Goal: Task Accomplishment & Management: Use online tool/utility

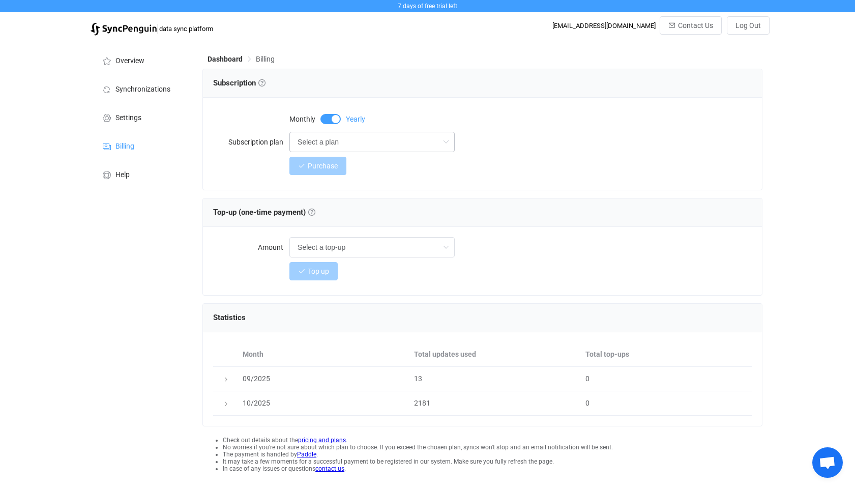
click at [441, 144] on icon at bounding box center [445, 142] width 13 height 20
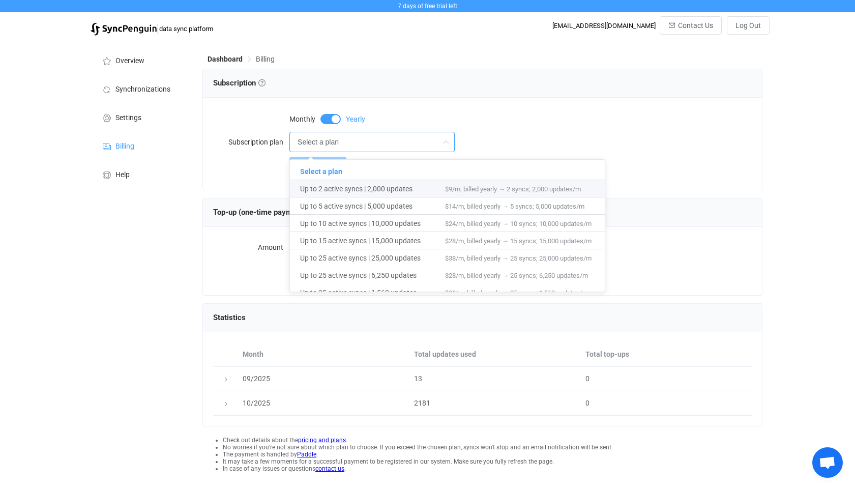
click at [156, 278] on div "Overview Synchronizations Settings Billing Help" at bounding box center [141, 276] width 112 height 470
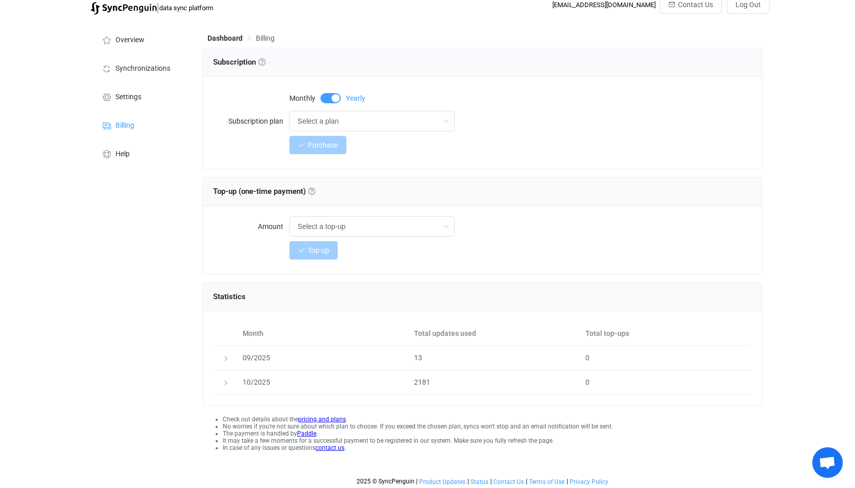
scroll to position [25, 0]
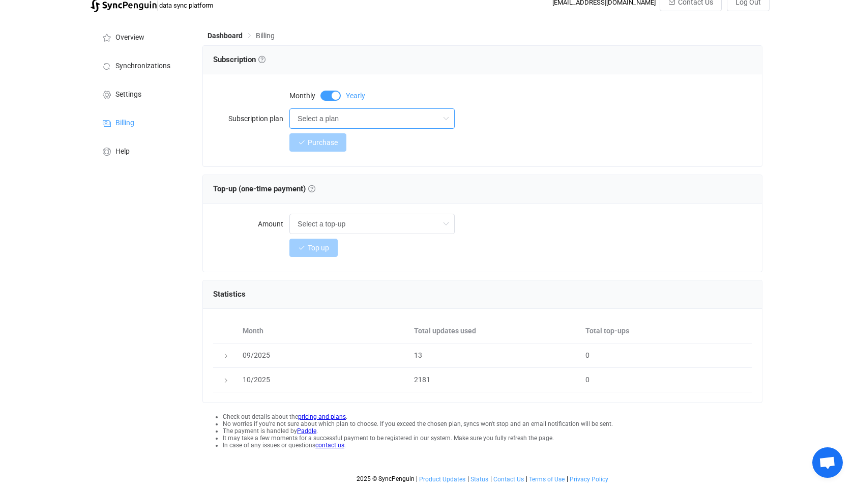
click at [436, 118] on input "Select a plan" at bounding box center [371, 118] width 165 height 20
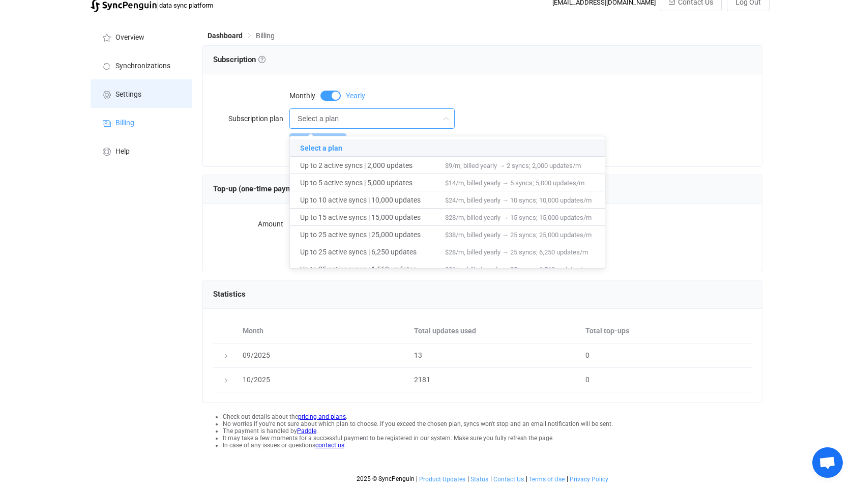
click at [125, 91] on span "Settings" at bounding box center [128, 95] width 26 height 8
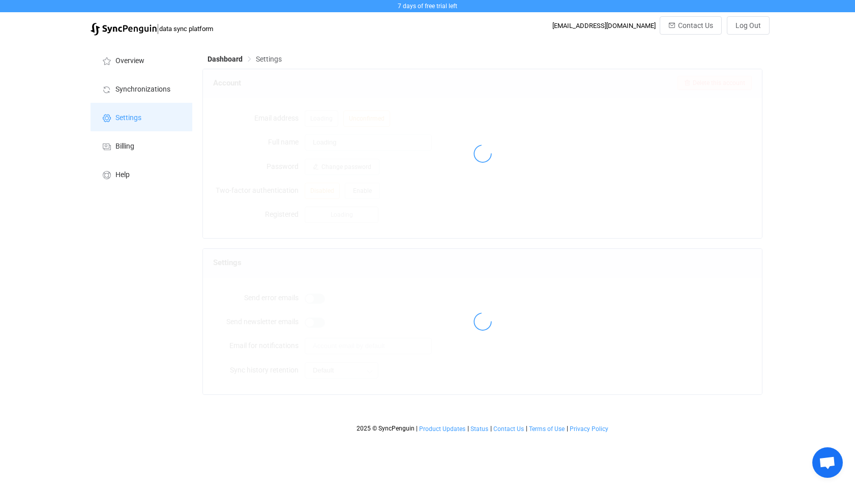
type input "Richard Fields"
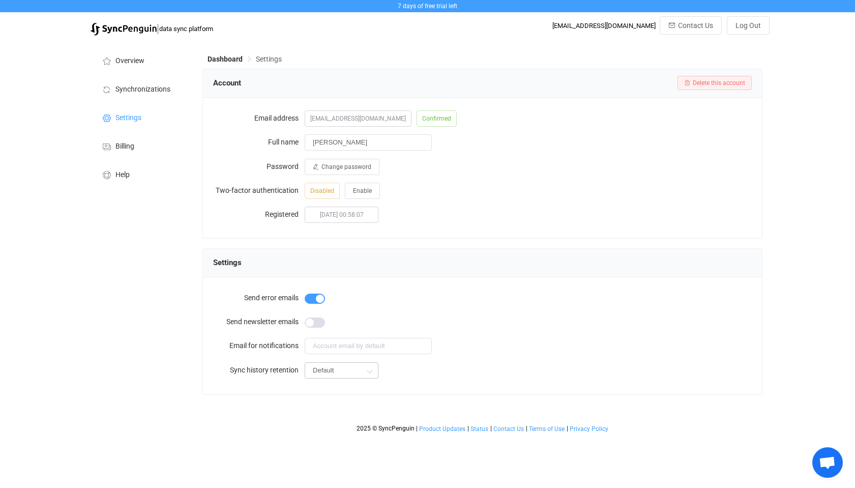
click at [365, 369] on icon at bounding box center [369, 371] width 13 height 20
click at [157, 335] on div "Overview Synchronizations Settings Billing Help" at bounding box center [141, 239] width 112 height 397
click at [136, 91] on span "Synchronizations" at bounding box center [142, 89] width 55 height 8
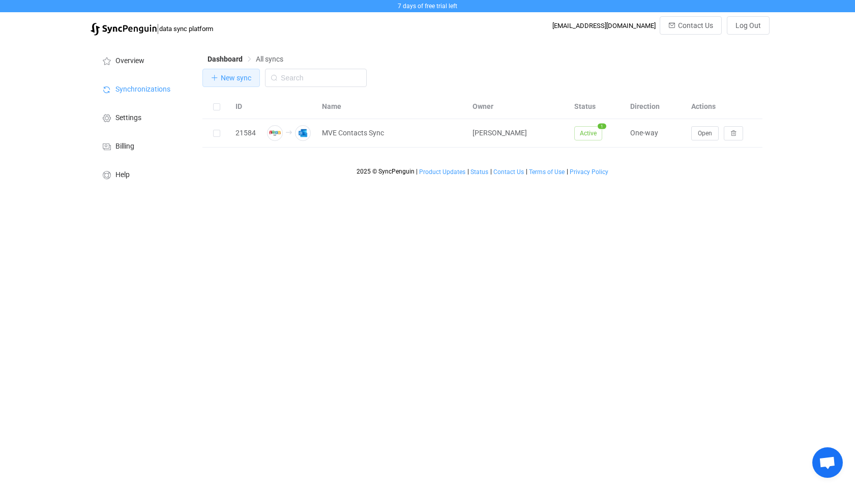
click at [224, 80] on span "New sync" at bounding box center [236, 78] width 31 height 8
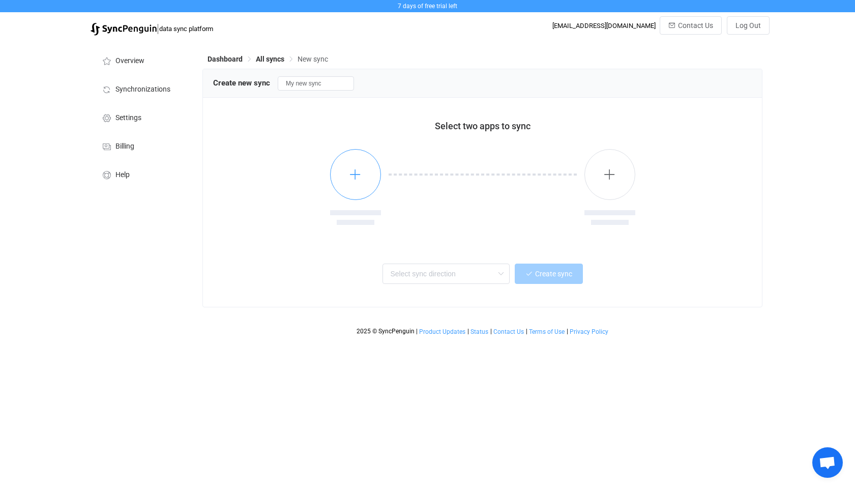
click at [351, 175] on icon "button" at bounding box center [355, 174] width 13 height 13
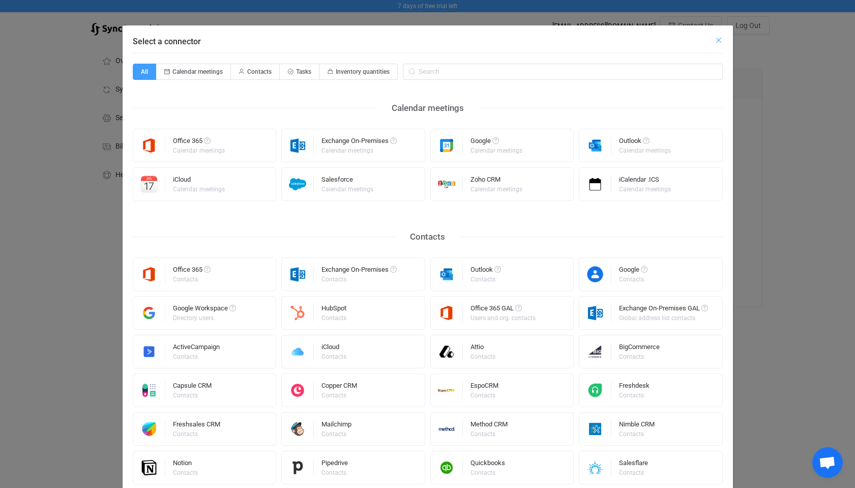
click at [715, 41] on icon "Close" at bounding box center [719, 40] width 8 height 8
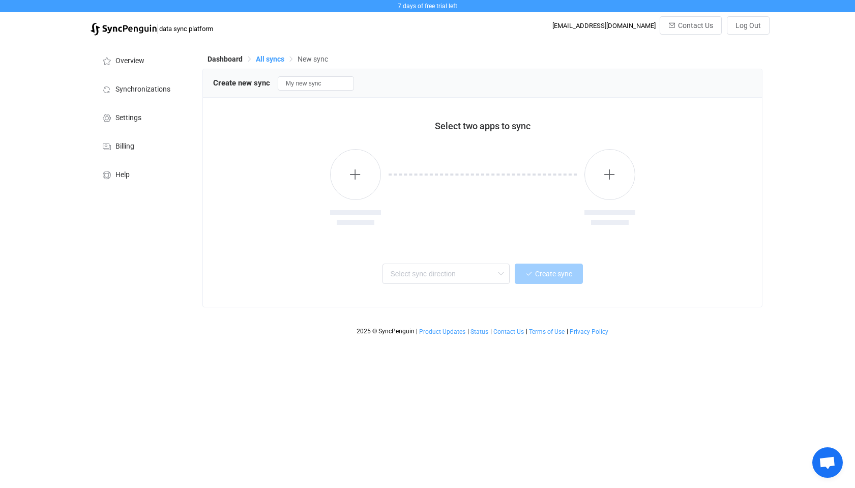
click at [272, 56] on span "All syncs" at bounding box center [270, 59] width 28 height 8
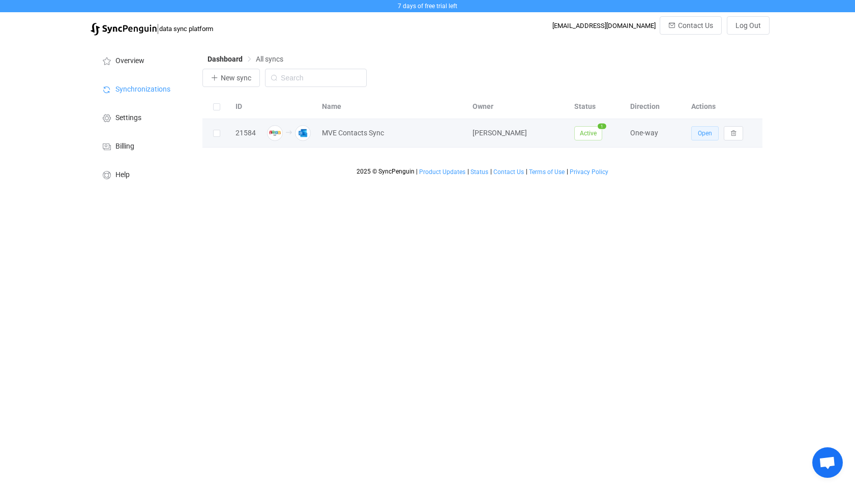
click at [701, 132] on span "Open" at bounding box center [705, 133] width 14 height 7
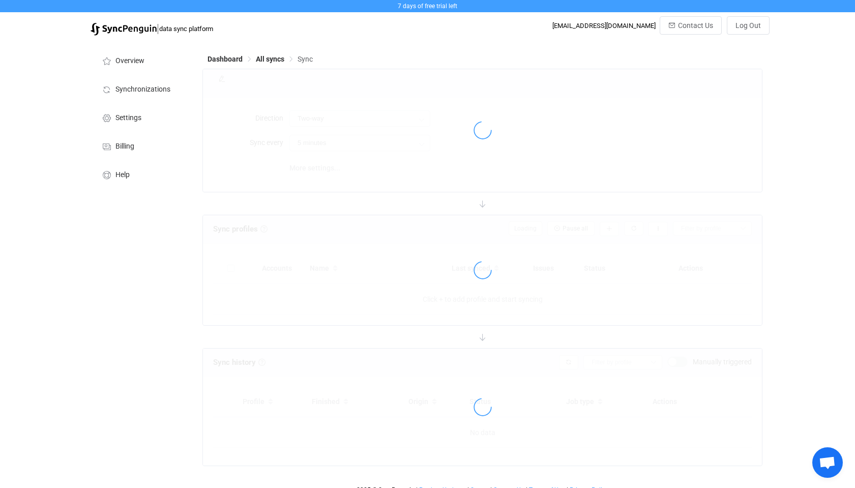
type input "Zoho CRM → Outlook"
type input "10 minutes"
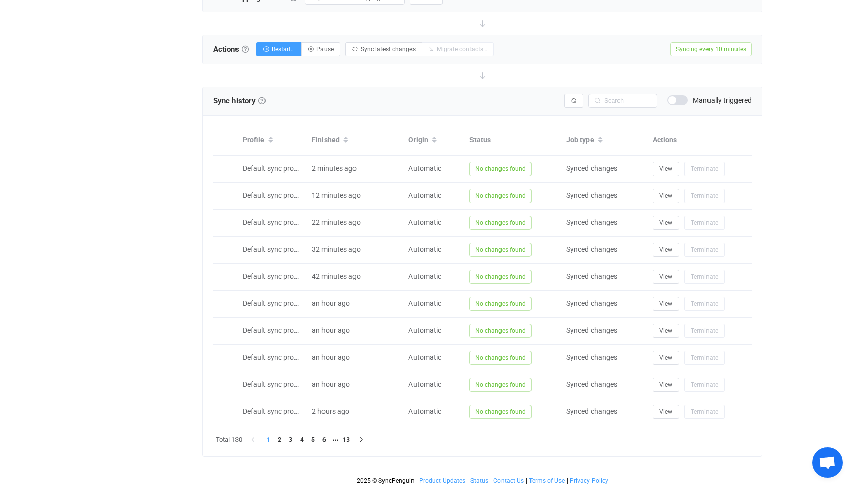
scroll to position [369, 0]
click at [363, 438] on icon "button" at bounding box center [361, 439] width 6 height 6
click at [362, 437] on icon "button" at bounding box center [361, 439] width 6 height 6
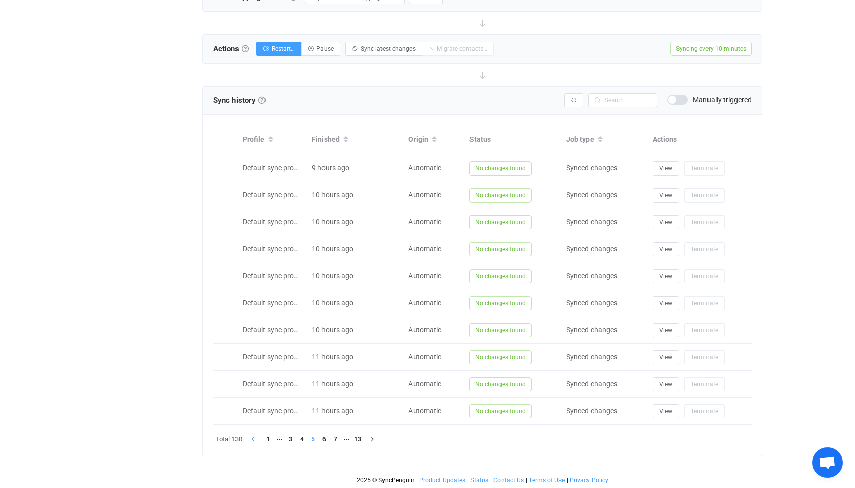
click at [251, 437] on icon "button" at bounding box center [253, 439] width 6 height 6
click at [362, 437] on icon "button" at bounding box center [361, 439] width 6 height 6
click at [362, 437] on li "13" at bounding box center [357, 438] width 11 height 11
click at [255, 437] on icon "button" at bounding box center [253, 439] width 6 height 6
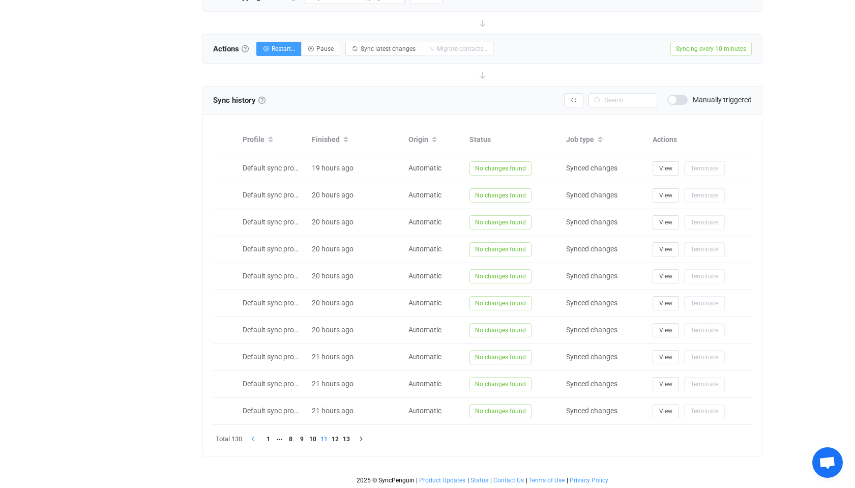
click at [255, 437] on icon "button" at bounding box center [253, 439] width 6 height 6
click at [373, 438] on icon "button" at bounding box center [372, 439] width 6 height 6
click at [348, 437] on li "13" at bounding box center [346, 438] width 11 height 11
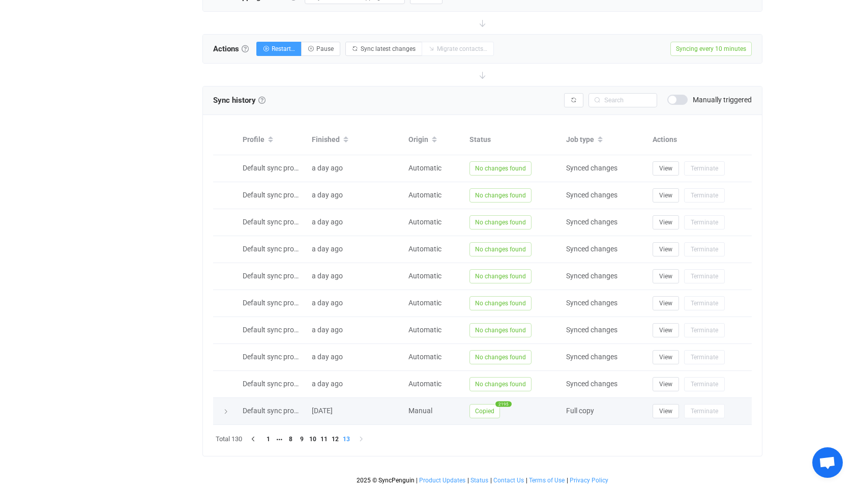
click at [225, 409] on icon at bounding box center [226, 411] width 6 height 6
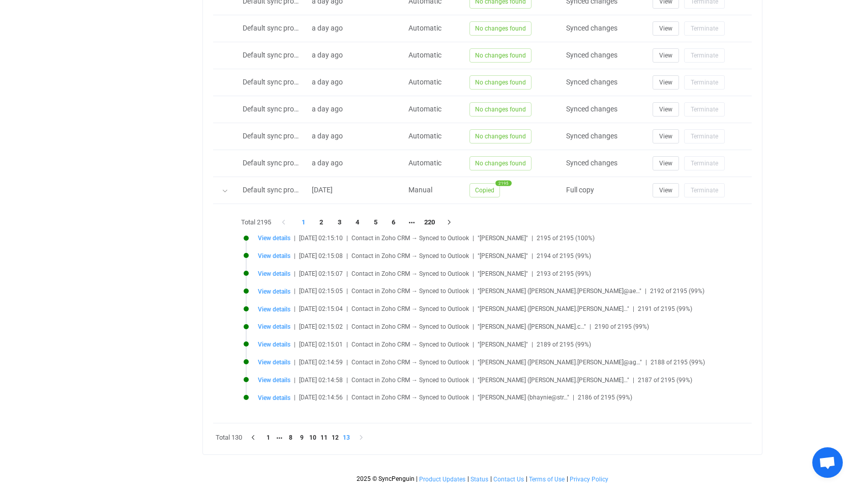
scroll to position [597, 0]
click at [452, 219] on icon "button" at bounding box center [449, 222] width 9 height 6
click at [430, 215] on li "220" at bounding box center [430, 222] width 18 height 14
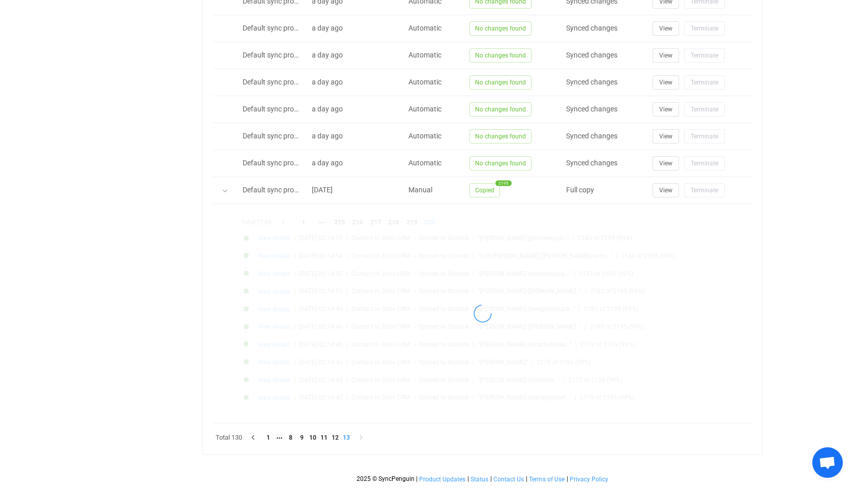
scroll to position [508, 0]
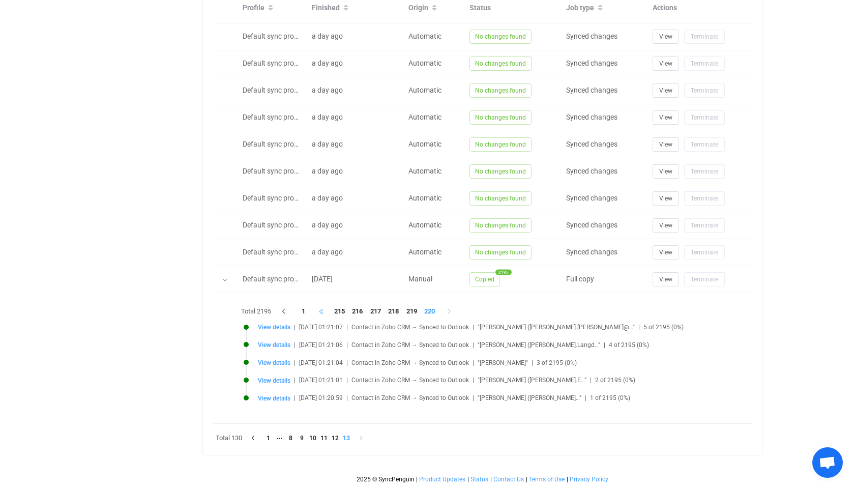
click at [324, 305] on li at bounding box center [321, 311] width 18 height 14
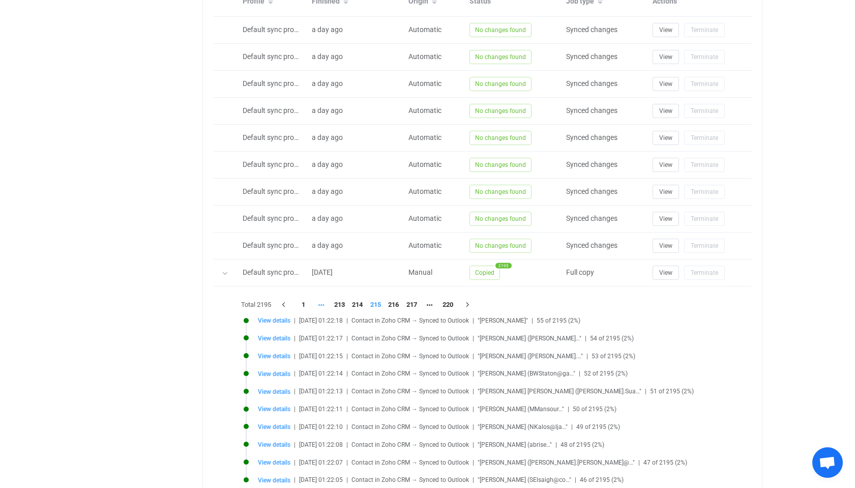
scroll to position [597, 0]
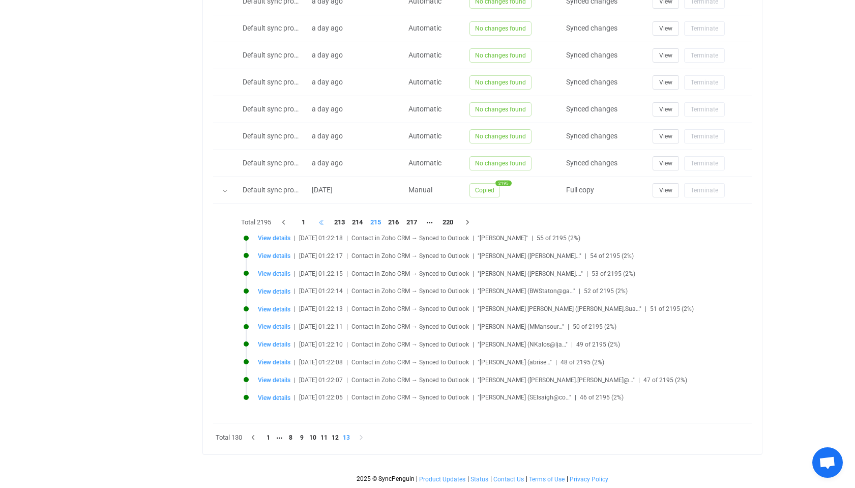
click at [323, 216] on li at bounding box center [321, 222] width 18 height 14
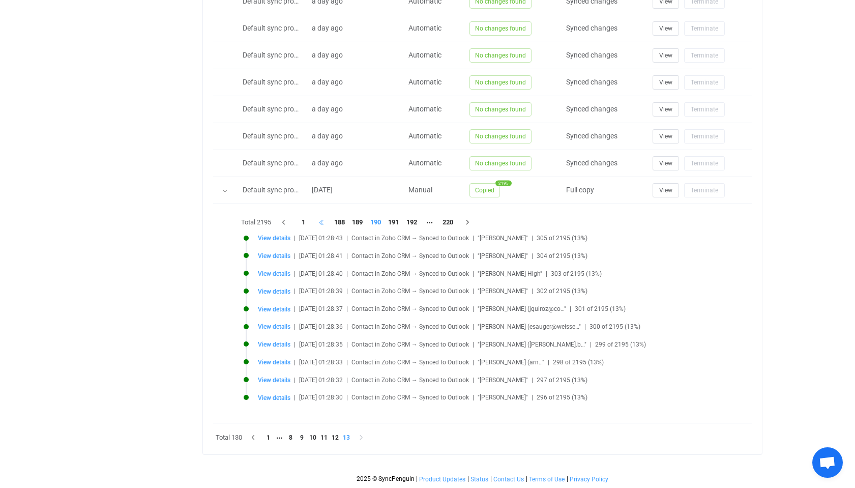
click at [323, 216] on li at bounding box center [321, 222] width 18 height 14
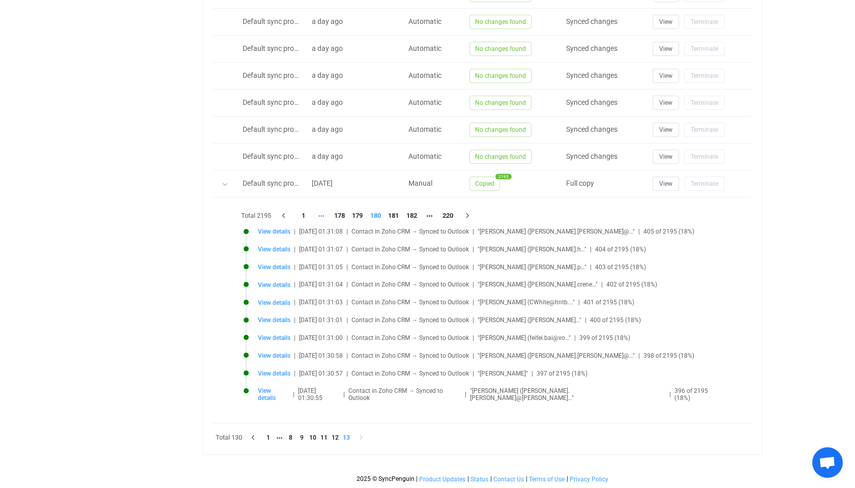
click at [323, 216] on div at bounding box center [483, 309] width 488 height 205
click at [283, 214] on icon "button" at bounding box center [283, 216] width 9 height 6
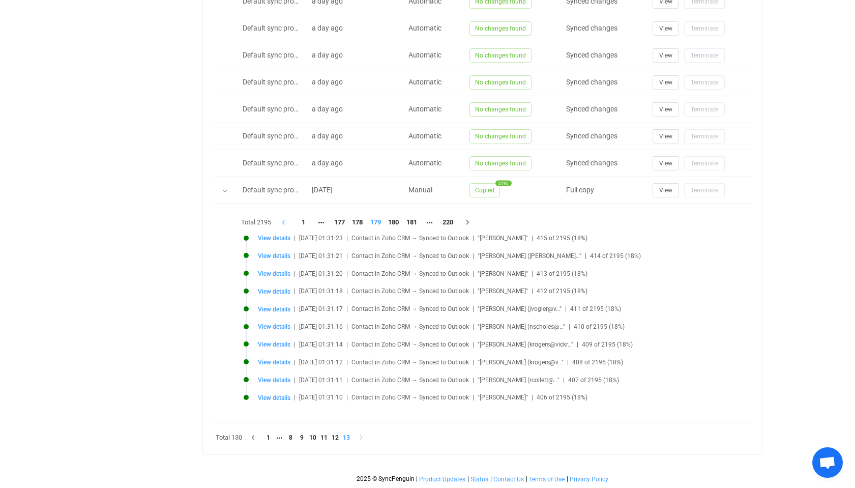
click at [283, 219] on icon "button" at bounding box center [283, 222] width 9 height 6
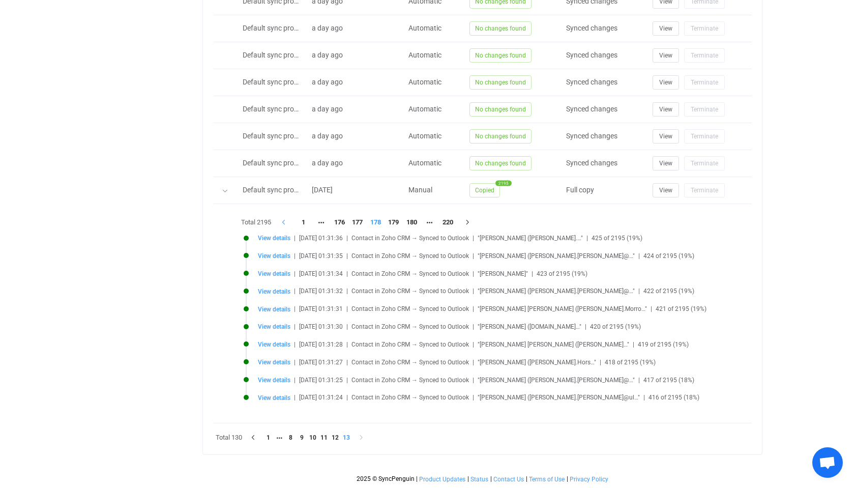
click at [283, 219] on icon "button" at bounding box center [283, 222] width 9 height 6
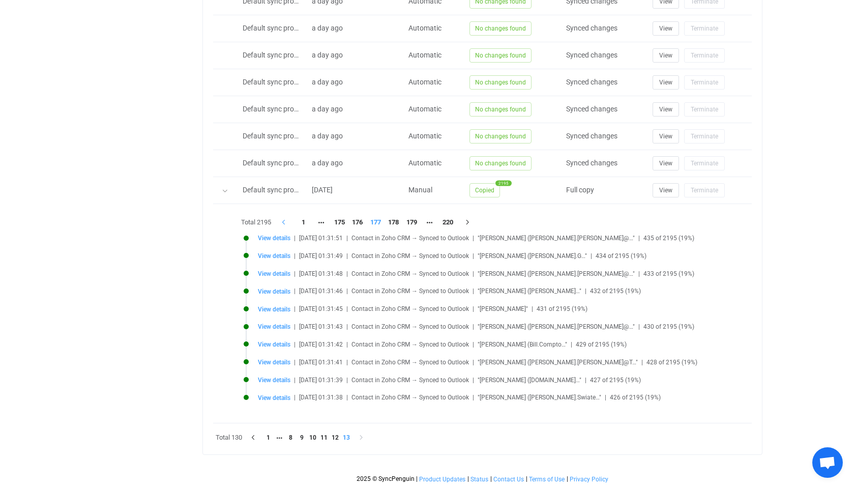
click at [283, 219] on icon "button" at bounding box center [283, 222] width 9 height 6
click at [321, 215] on li at bounding box center [321, 222] width 18 height 14
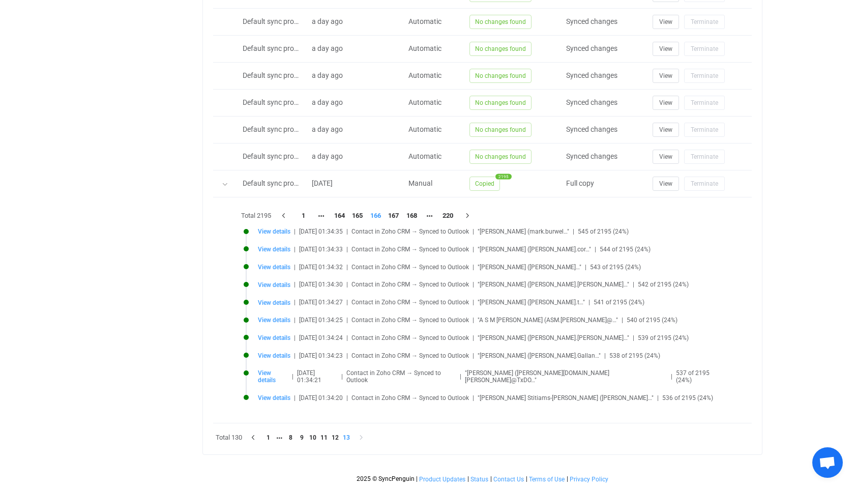
click at [322, 215] on div "Total 2195 1 164 165 166 167 168 220 View details | 2025-09-27 01:34:35 | Conta…" at bounding box center [483, 309] width 488 height 205
click at [321, 215] on li at bounding box center [321, 216] width 18 height 14
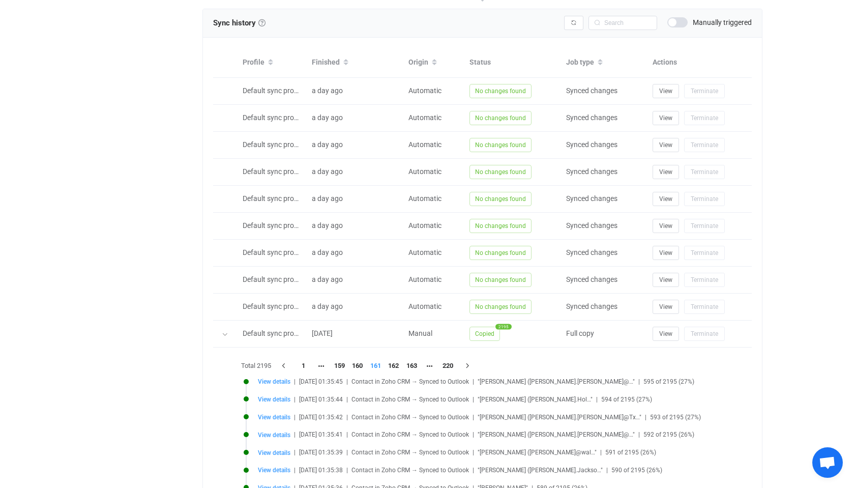
scroll to position [444, 0]
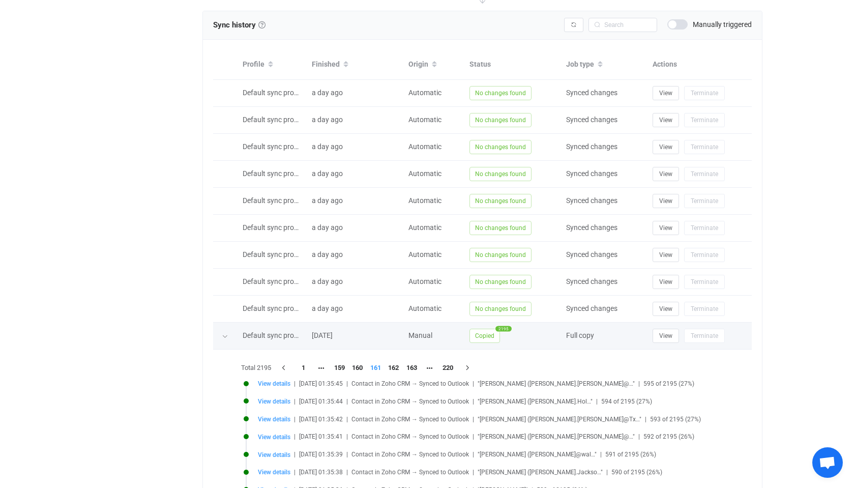
click at [225, 333] on icon at bounding box center [225, 336] width 6 height 6
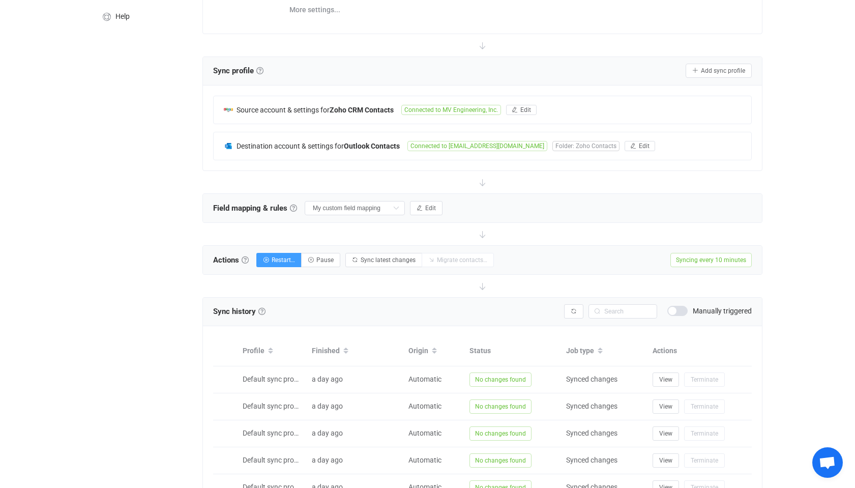
scroll to position [0, 0]
